Goal: Task Accomplishment & Management: Use online tool/utility

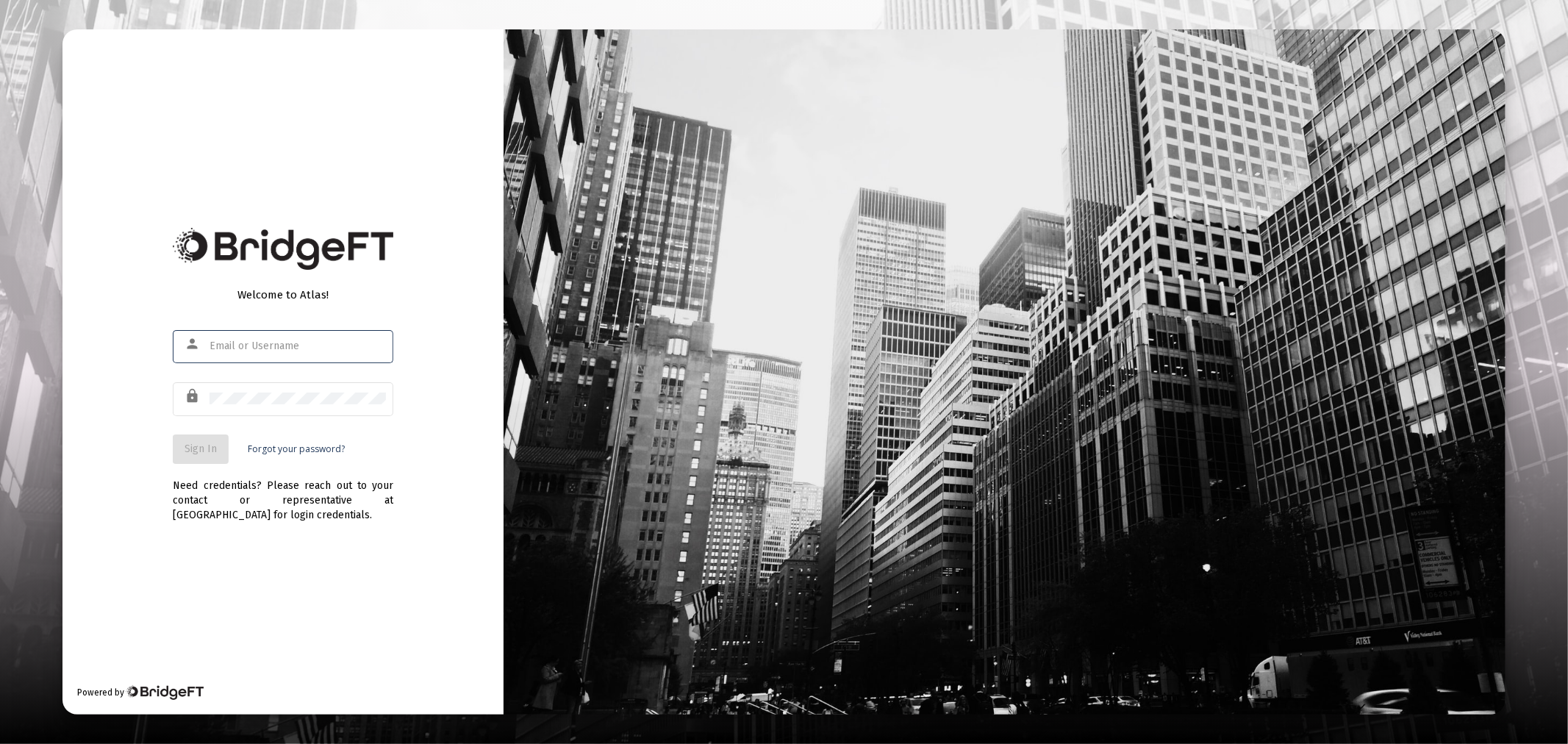
click at [276, 335] on div at bounding box center [297, 346] width 176 height 36
click at [273, 348] on input "text" at bounding box center [297, 346] width 176 height 12
type input "[PERSON_NAME][EMAIL_ADDRESS][DOMAIN_NAME]"
click at [193, 446] on span "Sign In" at bounding box center [200, 448] width 32 height 12
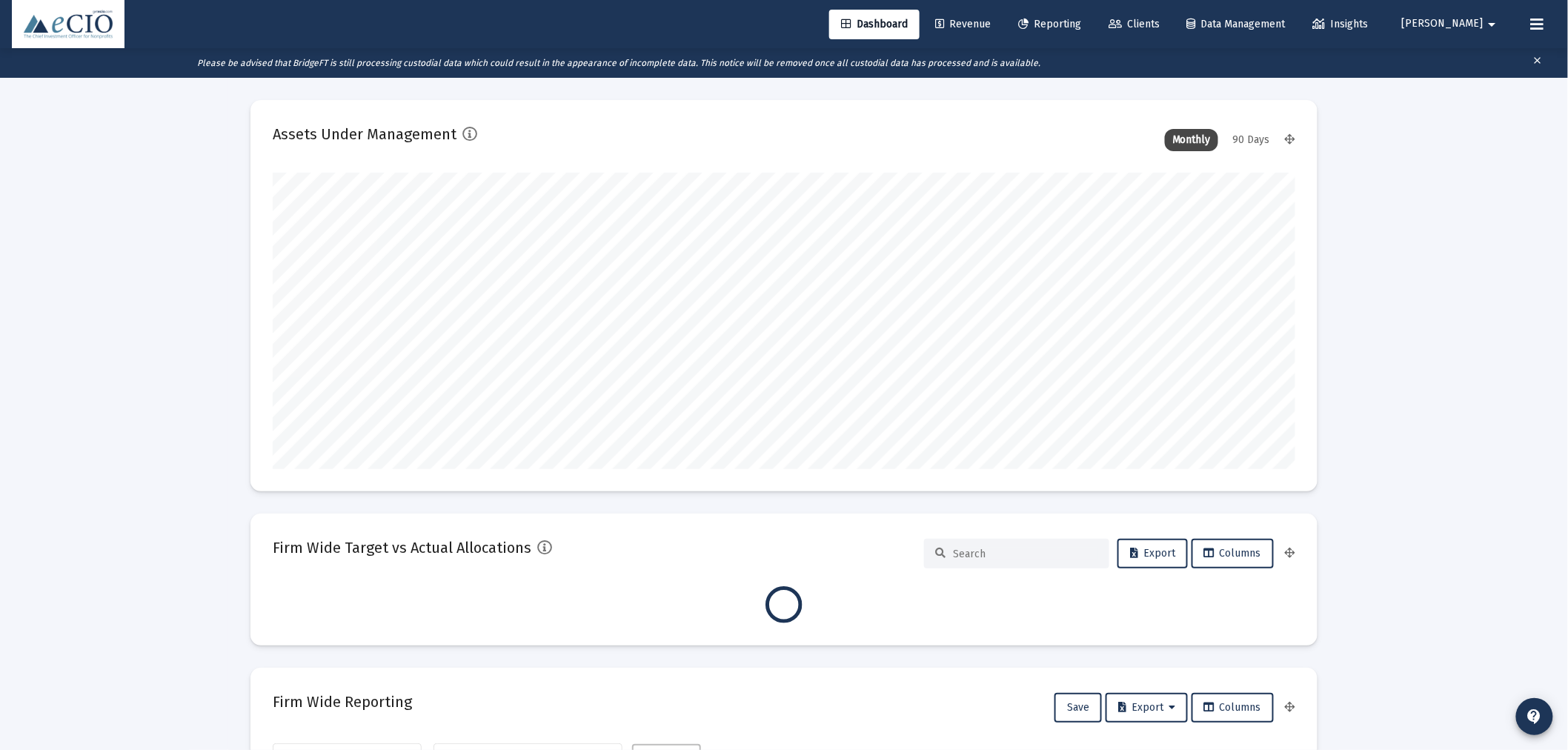
scroll to position [297, 550]
type input "[DATE]"
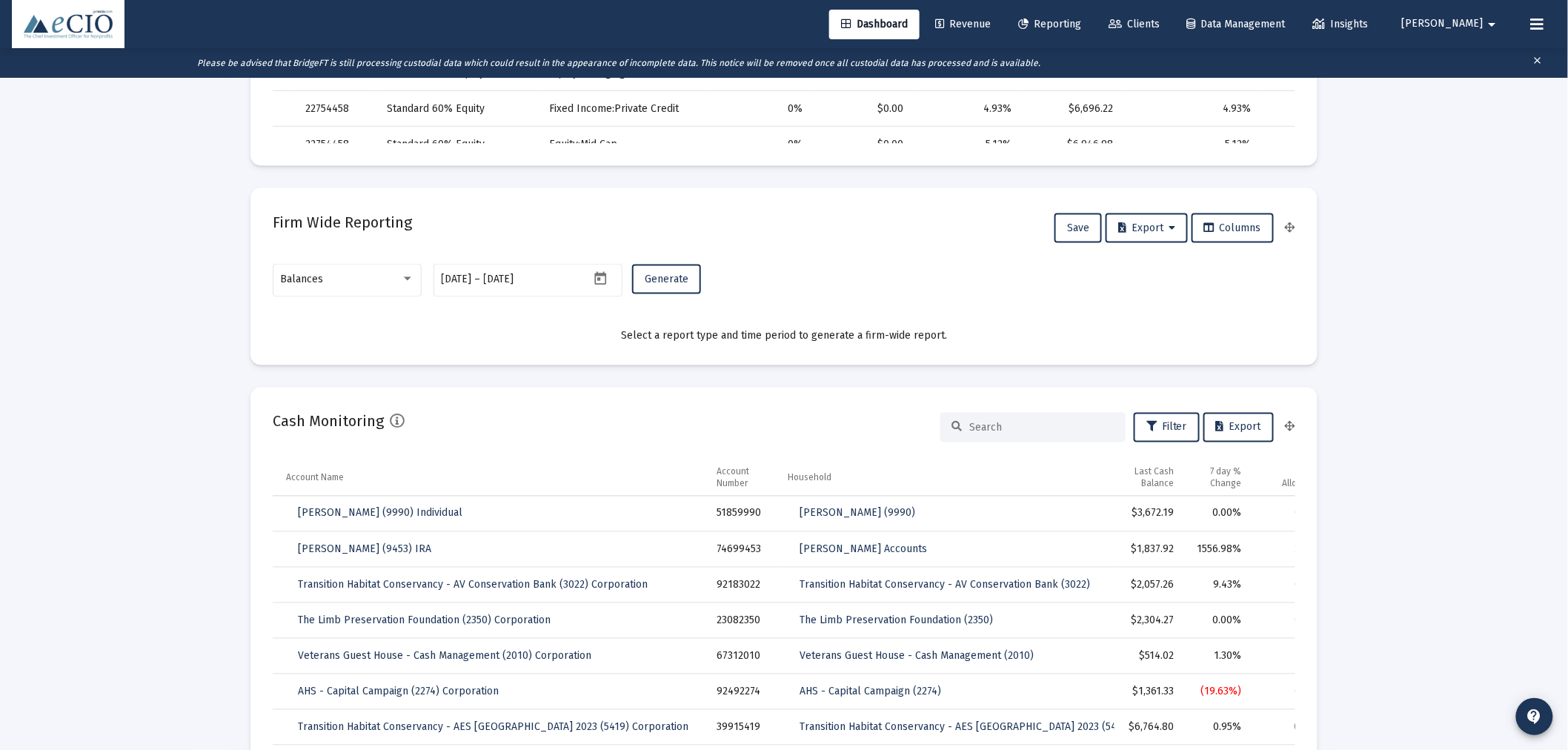
scroll to position [850, 0]
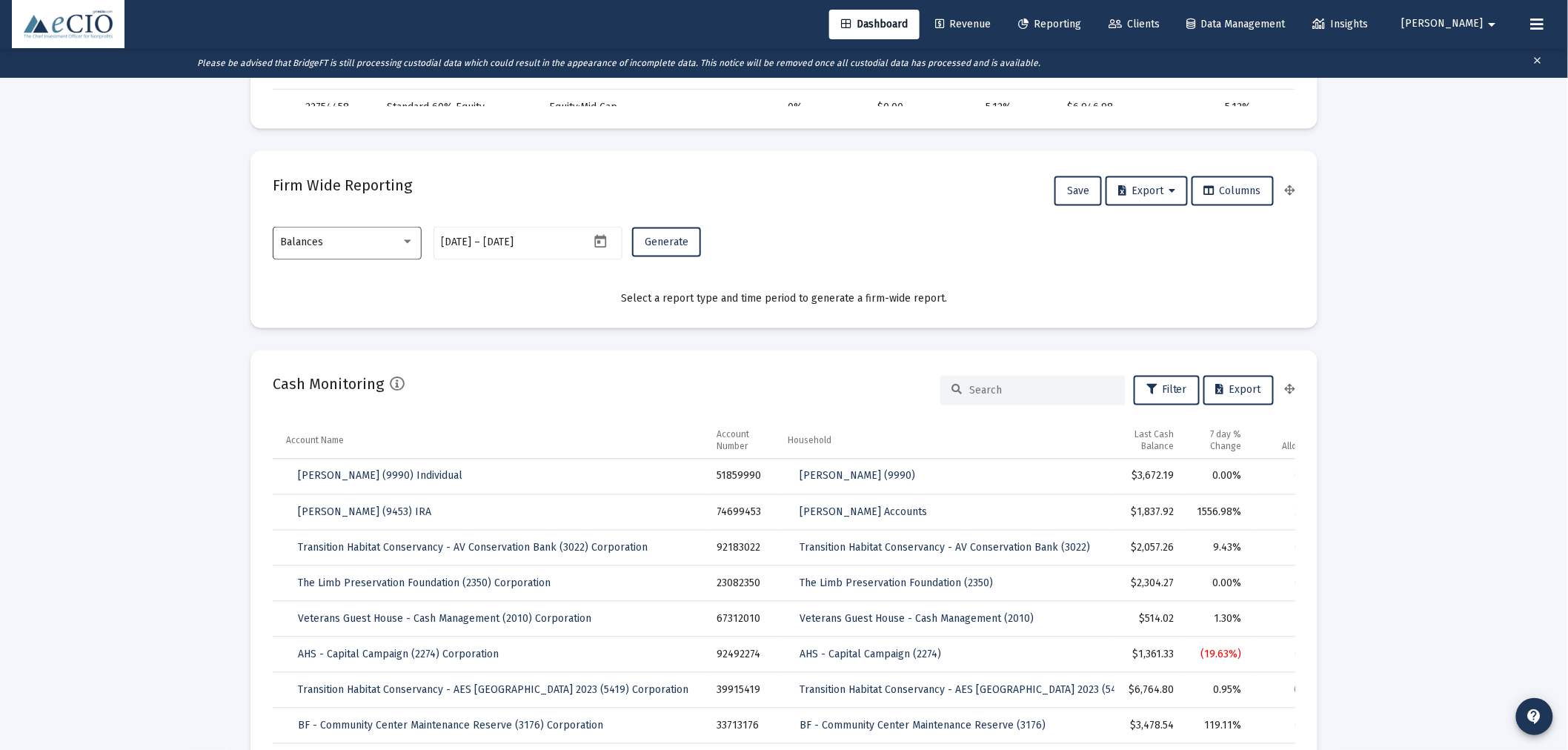
click at [334, 232] on div "Balances" at bounding box center [347, 242] width 134 height 37
click at [342, 154] on span "Transactions" at bounding box center [347, 148] width 134 height 31
click at [652, 238] on span "Generate" at bounding box center [666, 242] width 44 height 12
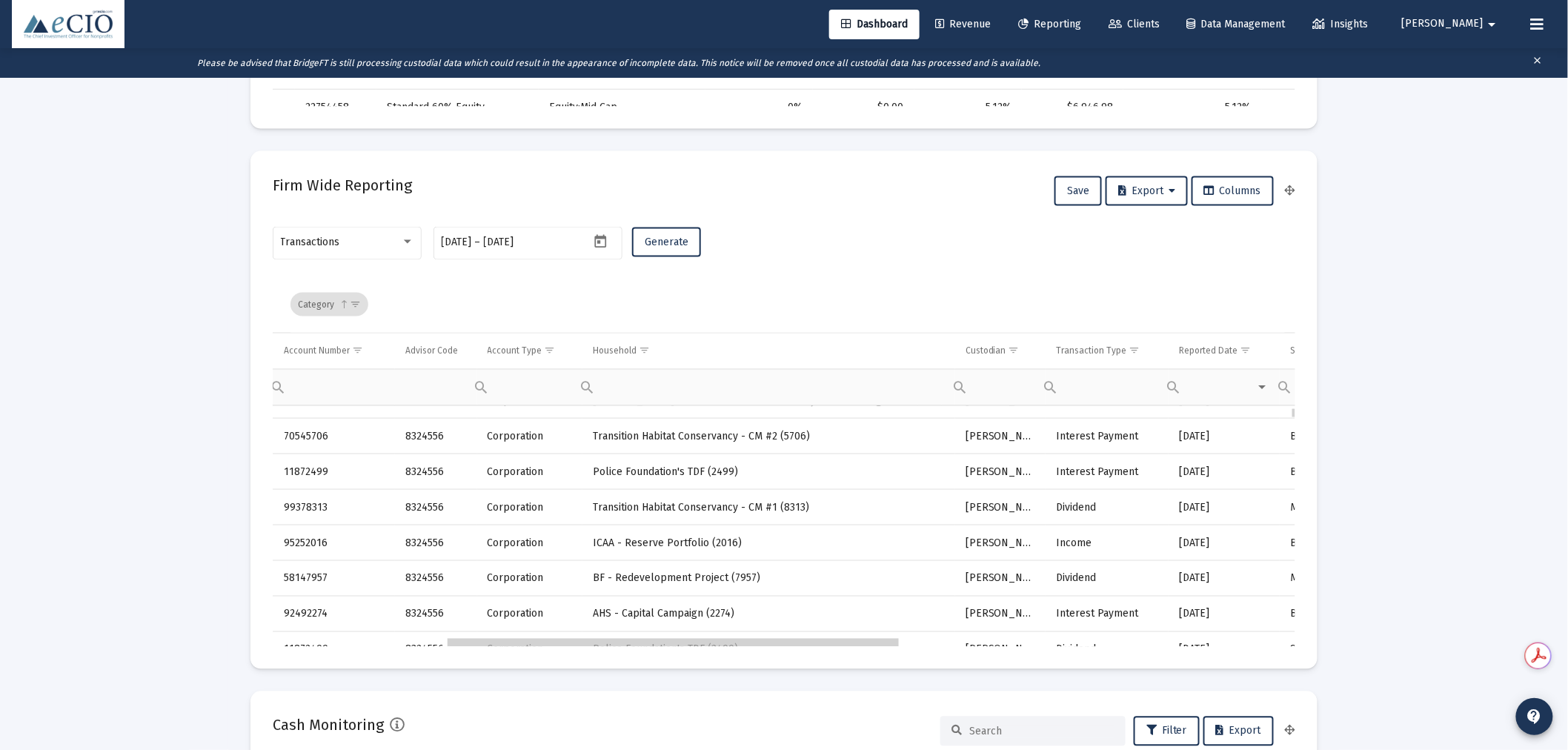
scroll to position [0, 0]
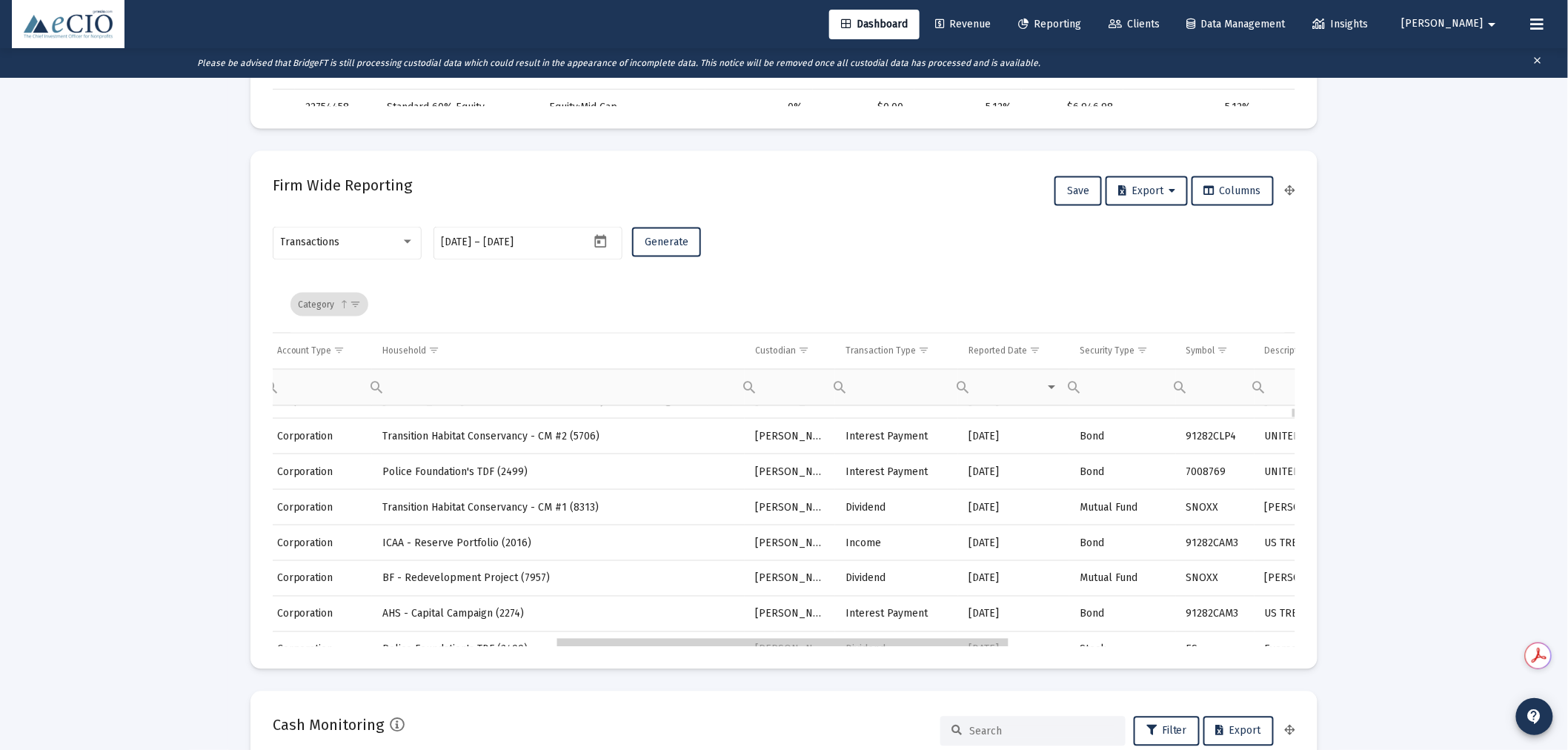
drag, startPoint x: 599, startPoint y: 642, endPoint x: 888, endPoint y: 626, distance: 289.4
click at [919, 350] on span "Show filter options for column 'Transaction Type'" at bounding box center [923, 350] width 11 height 11
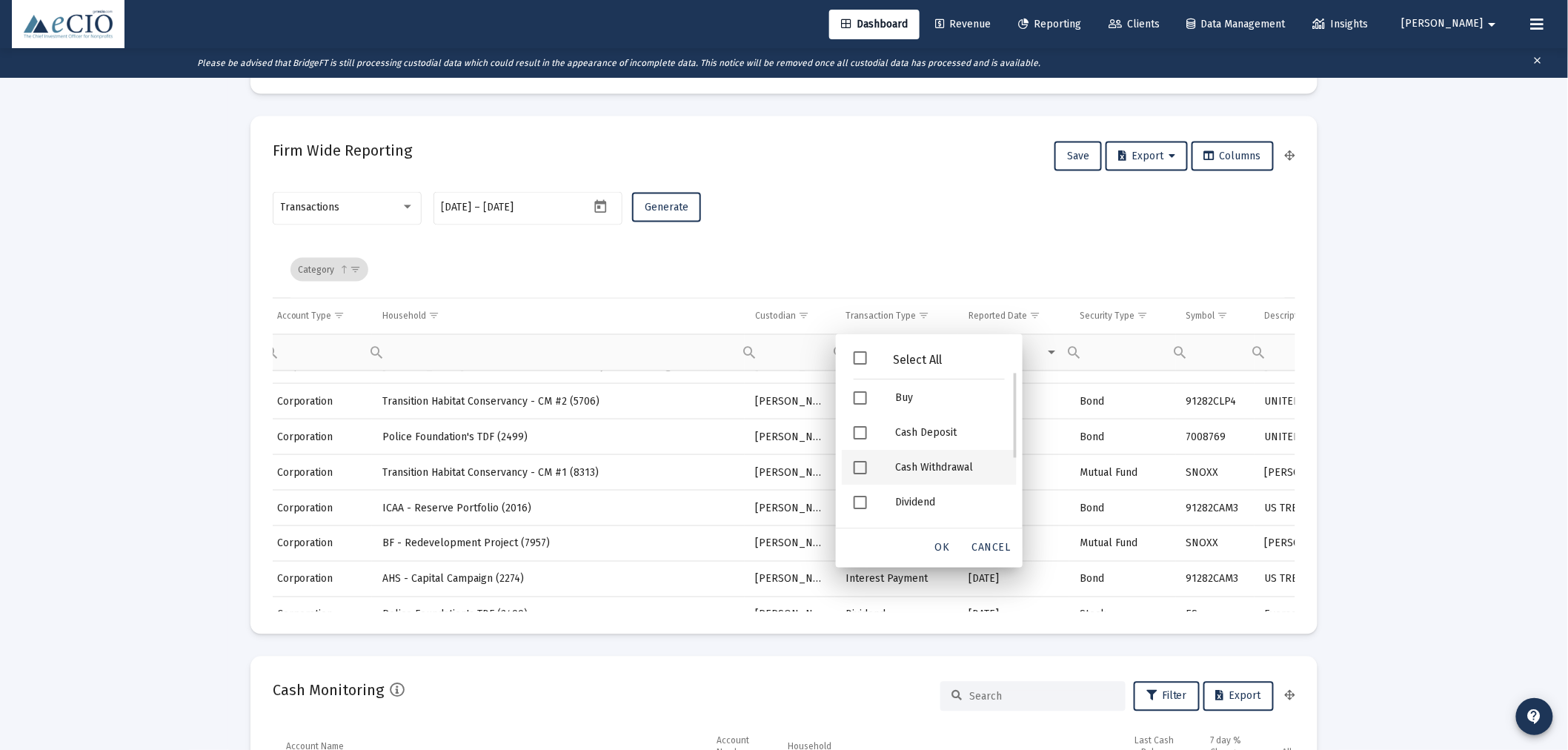
scroll to position [988, 0]
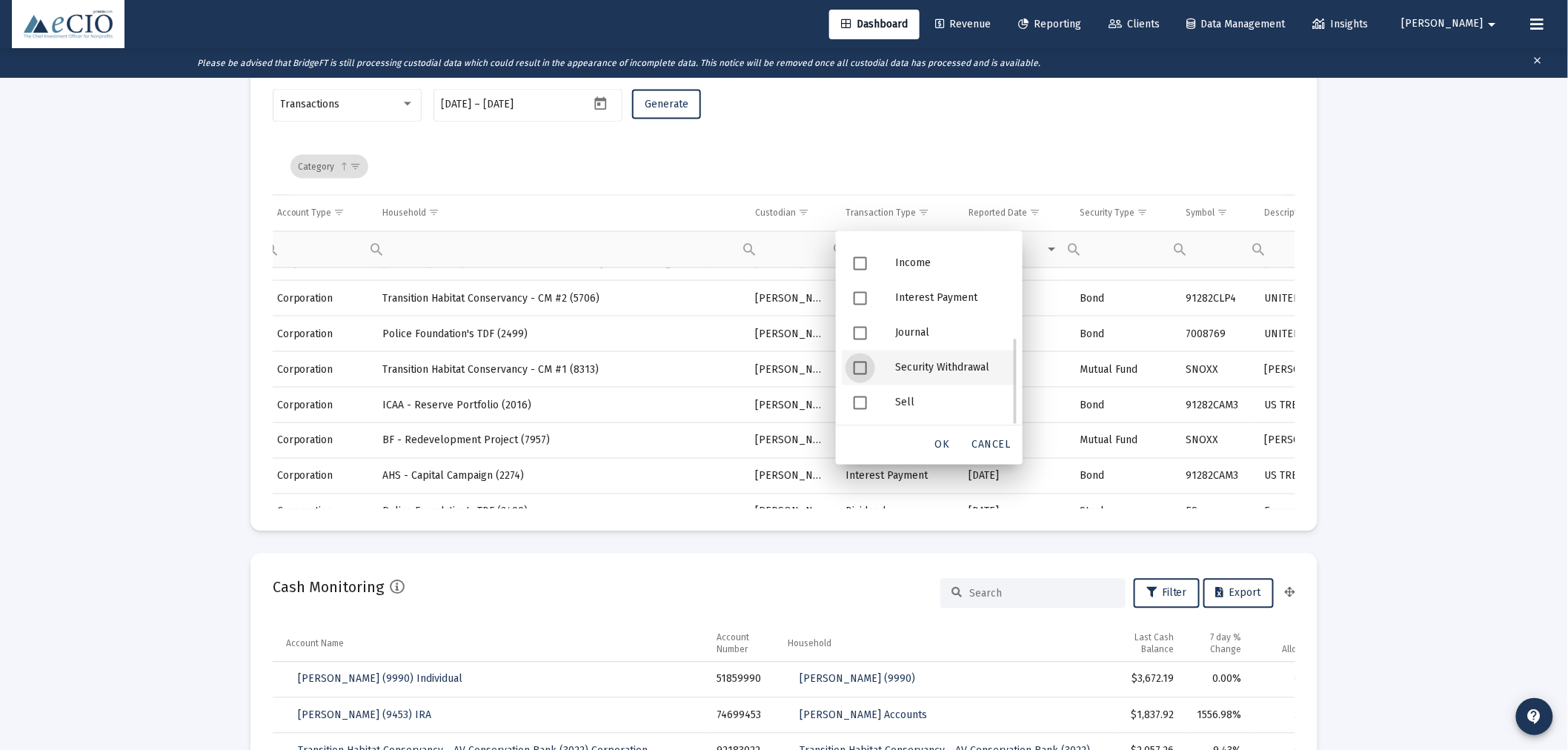
click at [922, 363] on div "Security Withdrawal" at bounding box center [950, 368] width 134 height 35
click at [946, 443] on span "OK" at bounding box center [943, 444] width 15 height 12
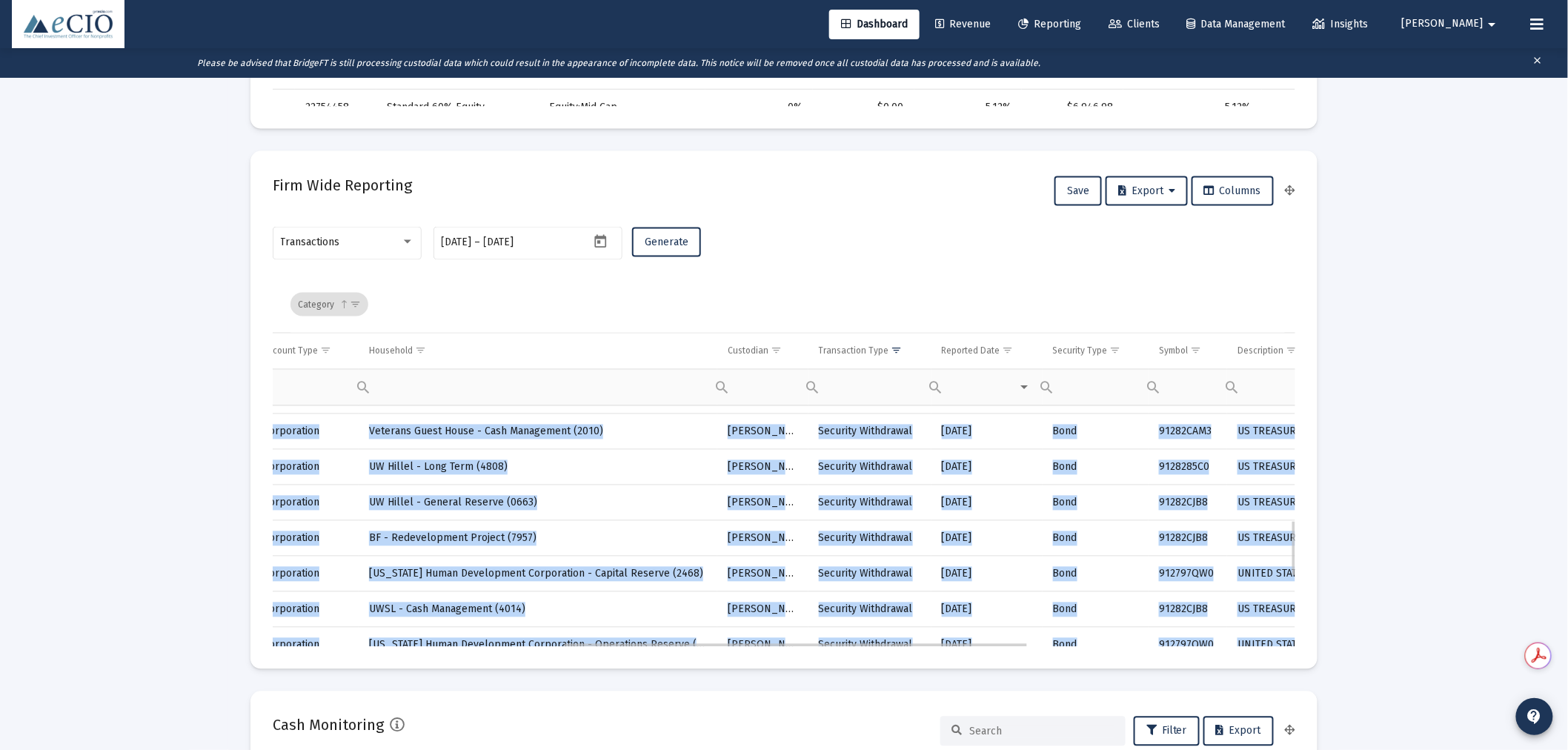
drag, startPoint x: 1295, startPoint y: 554, endPoint x: 1295, endPoint y: 493, distance: 61.0
click at [1295, 493] on mat-card "Firm Wide Reporting Save Export Columns Transactions [DATE] [DATE] – [DATE] Gen…" at bounding box center [784, 409] width 1067 height 517
click at [1265, 489] on td "US TREASUR NT 5%09/25 UST NOTE DUE [DATE]" at bounding box center [1379, 502] width 302 height 36
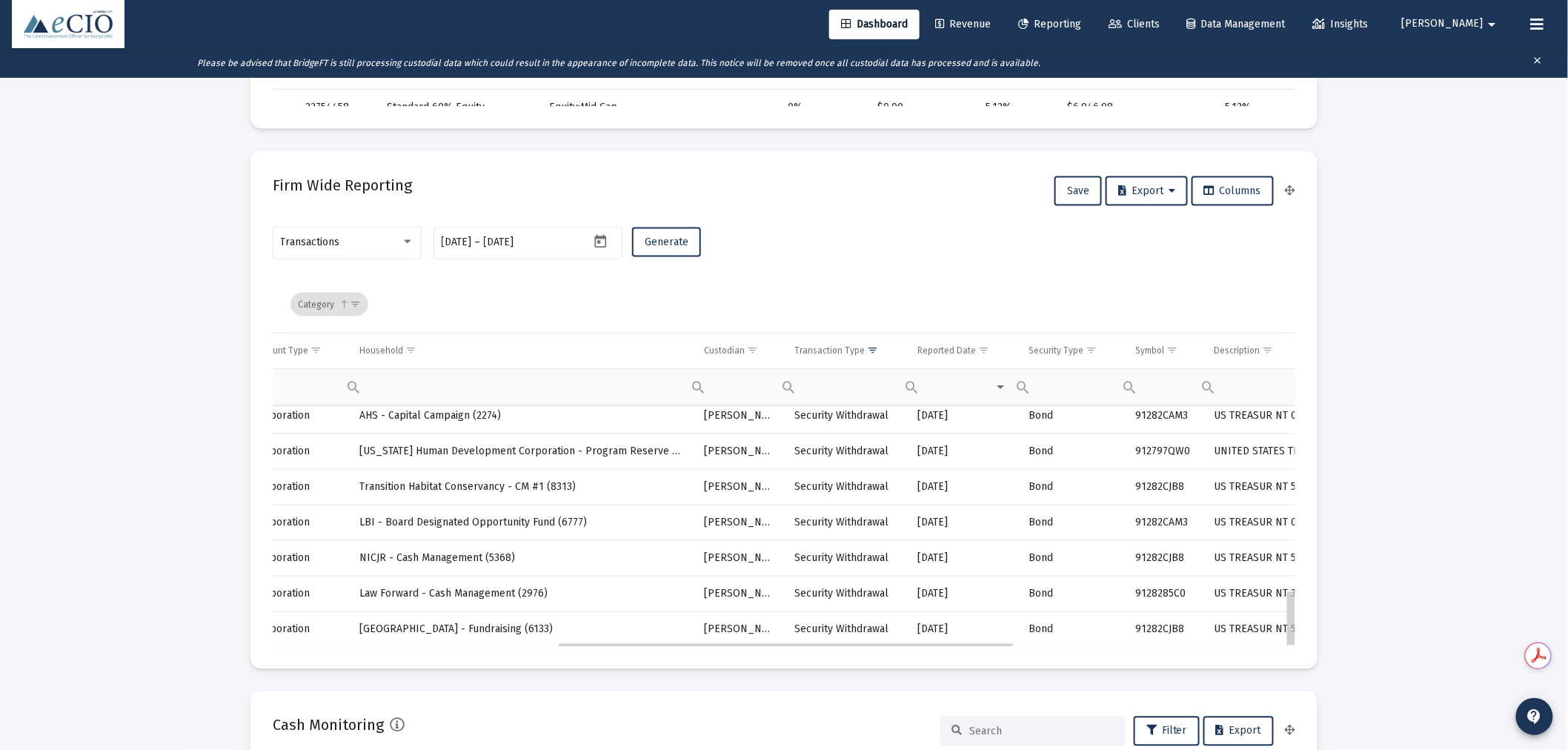
drag, startPoint x: 1295, startPoint y: 551, endPoint x: 838, endPoint y: 475, distance: 463.3
